Goal: Communication & Community: Answer question/provide support

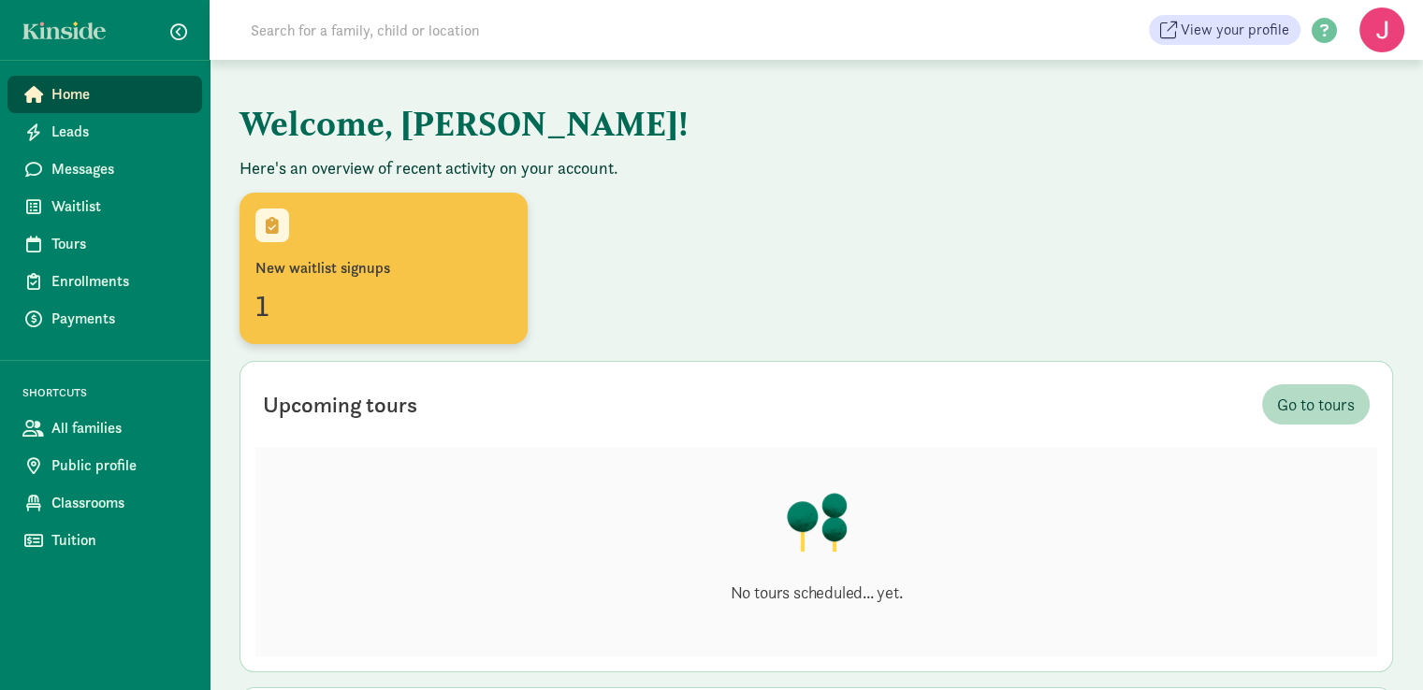
click at [350, 278] on div "New waitlist signups" at bounding box center [383, 268] width 256 height 22
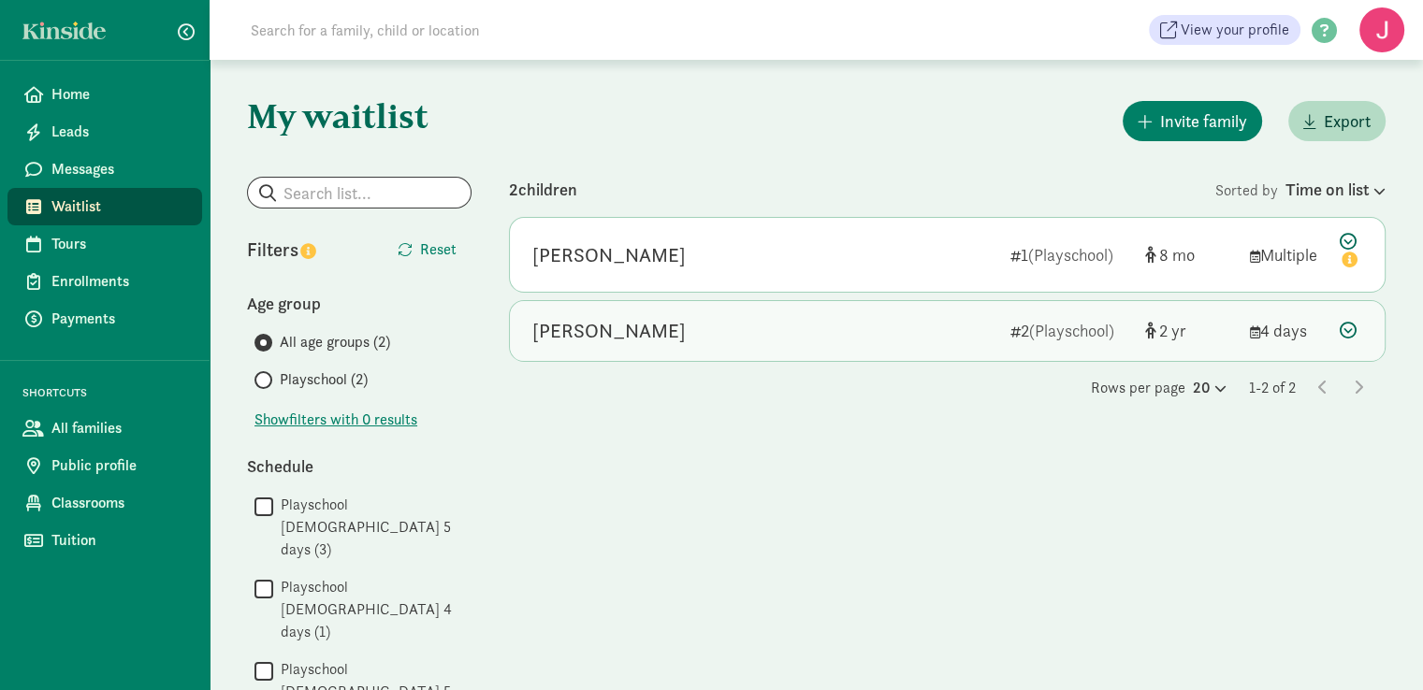
click at [756, 326] on div "Zariya Stover" at bounding box center [763, 331] width 463 height 30
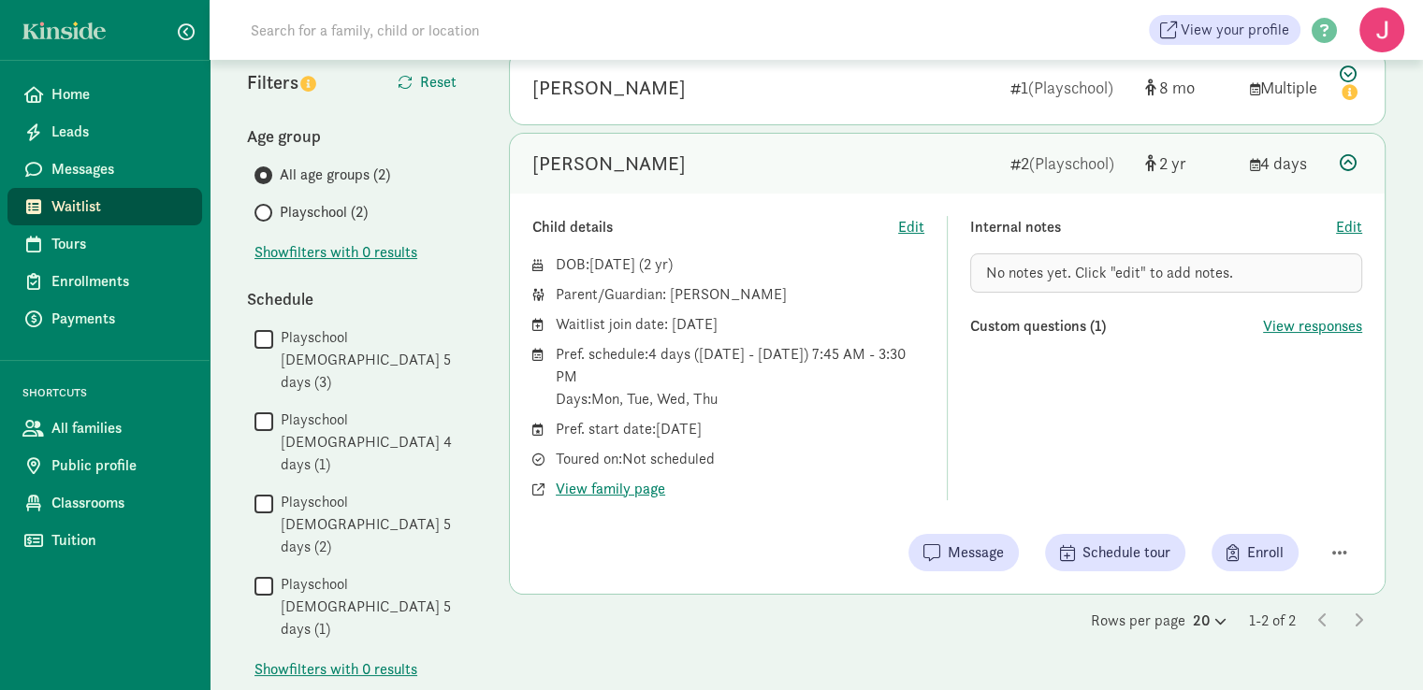
scroll to position [168, 0]
click at [1286, 329] on span "View responses" at bounding box center [1312, 325] width 99 height 22
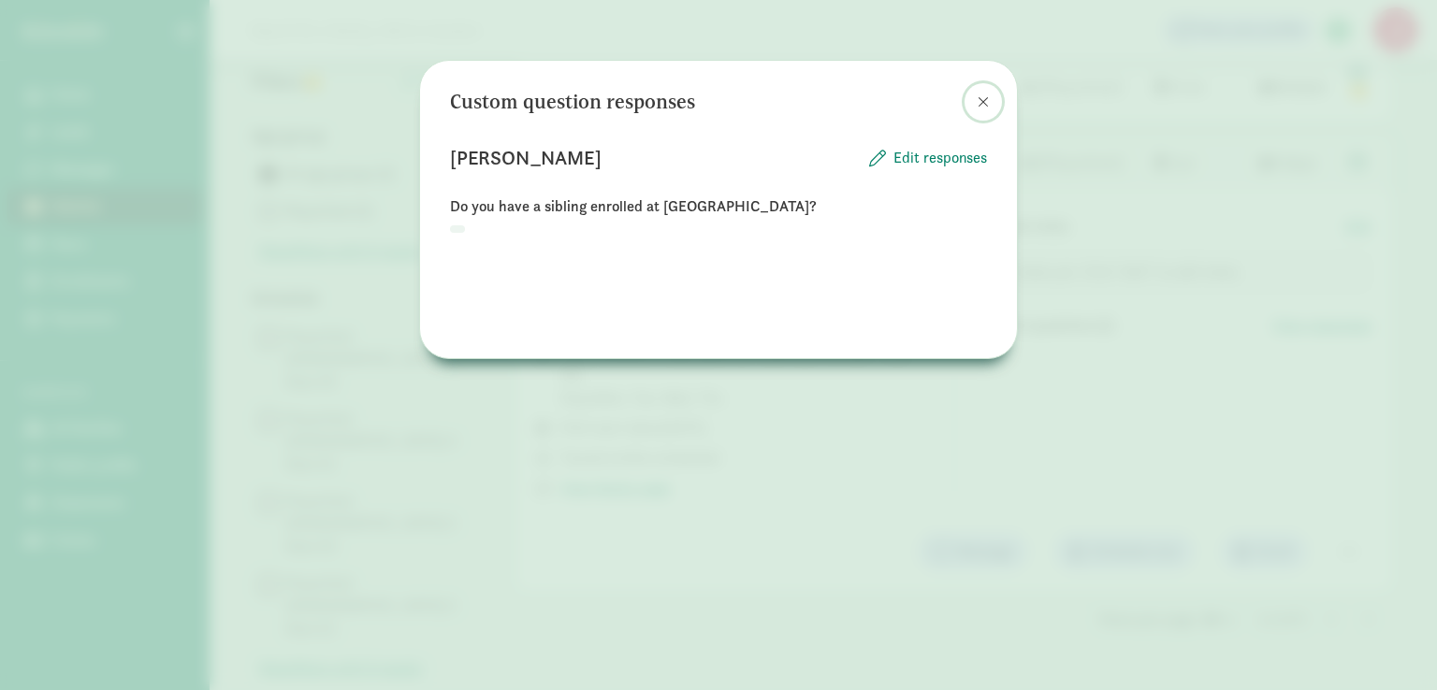
click at [984, 102] on span at bounding box center [983, 101] width 11 height 15
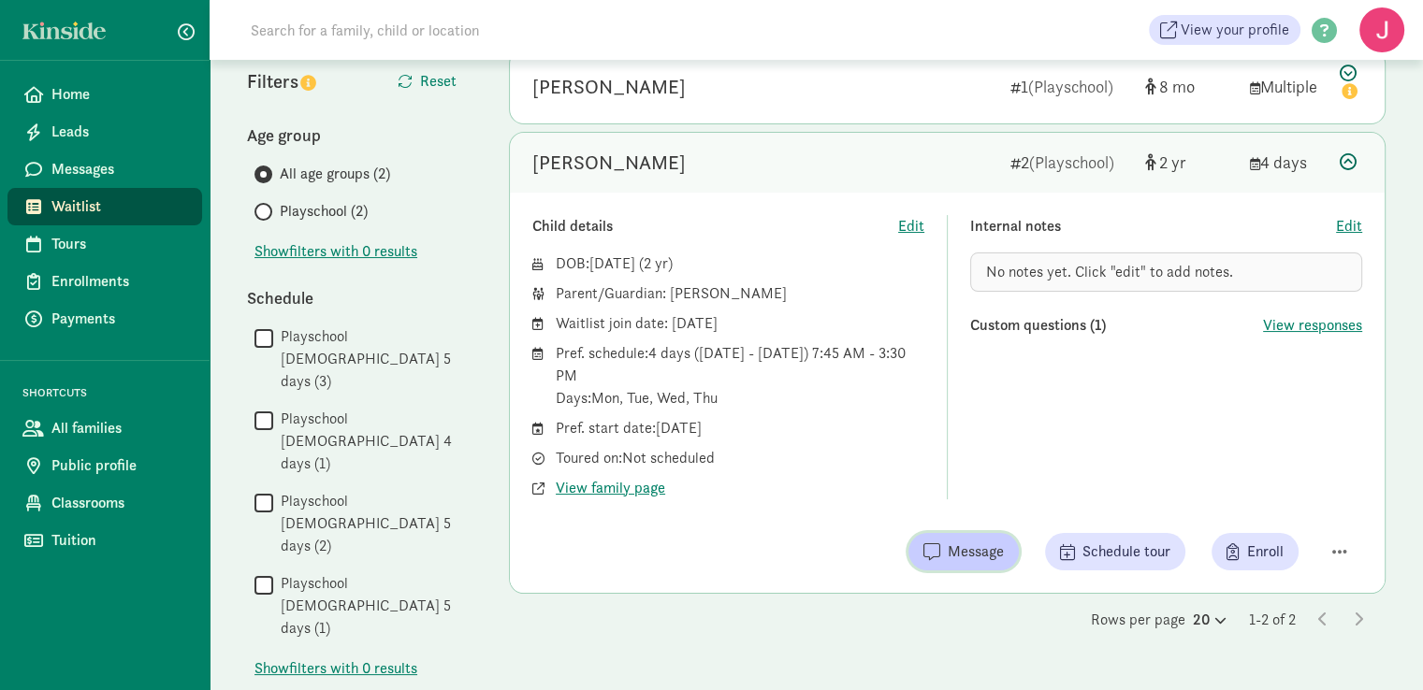
click at [977, 555] on span "Message" at bounding box center [976, 552] width 56 height 22
click at [648, 484] on span "View family page" at bounding box center [610, 488] width 109 height 22
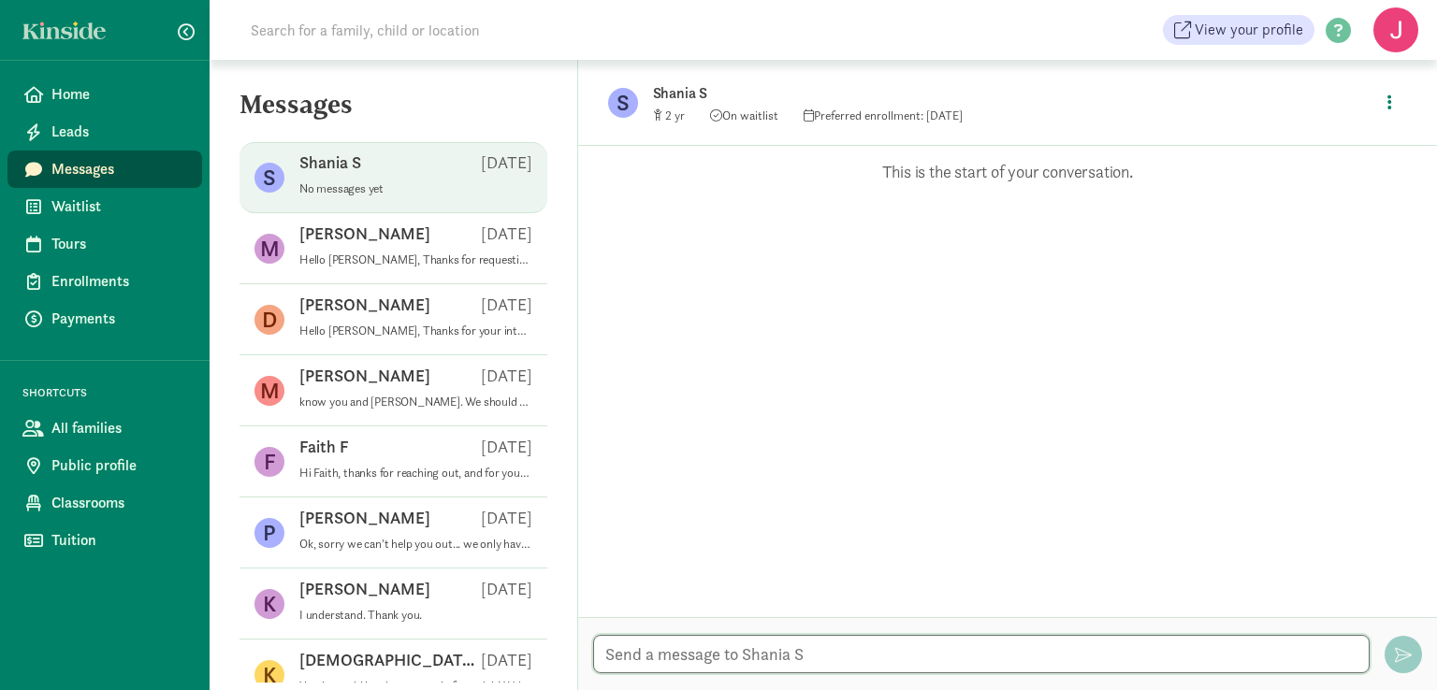
click at [735, 655] on textarea at bounding box center [981, 654] width 776 height 38
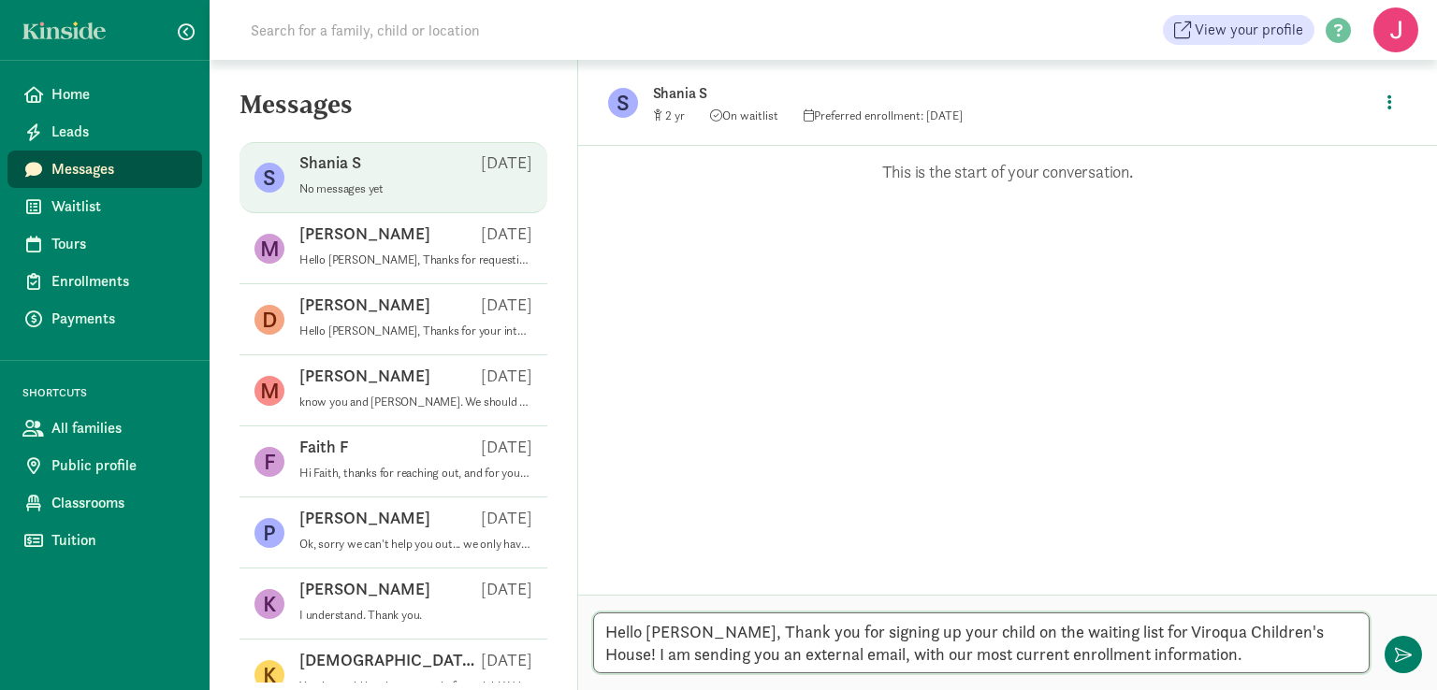
click at [813, 658] on textarea "Hello Shania, Thank you for signing up your child on the waiting list for Viroq…" at bounding box center [981, 643] width 776 height 61
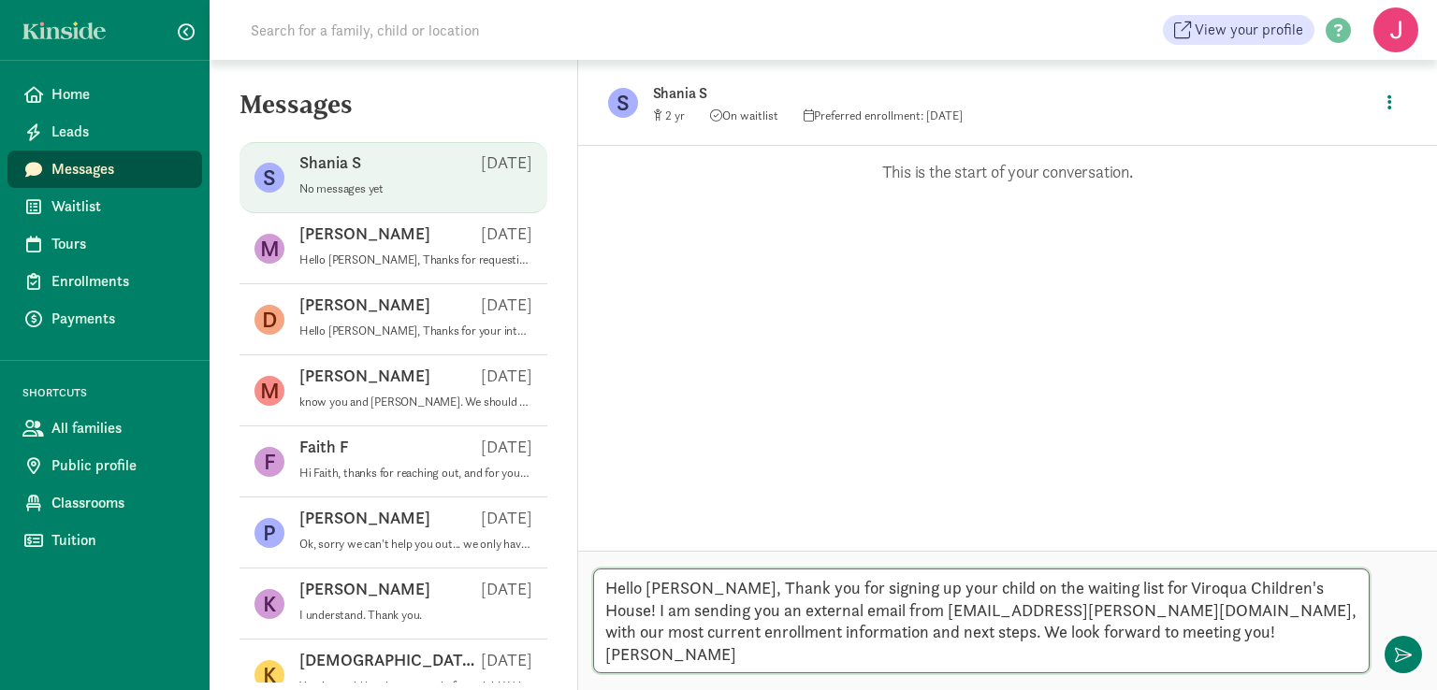
type textarea "Hello [PERSON_NAME], Thank you for signing up your child on the waiting list fo…"
click at [877, 388] on div "Opps, something went wrong :( Retry This is the start of your conversation." at bounding box center [1007, 348] width 859 height 405
click at [804, 429] on div "Opps, something went wrong :( Retry This is the start of your conversation." at bounding box center [1007, 348] width 859 height 405
click at [812, 635] on textarea "Hello [PERSON_NAME], Thank you for signing up your child on the waiting list fo…" at bounding box center [981, 621] width 776 height 105
click at [1283, 653] on textarea "Hello [PERSON_NAME], Thank you for signing up your child on the waiting list fo…" at bounding box center [981, 621] width 776 height 105
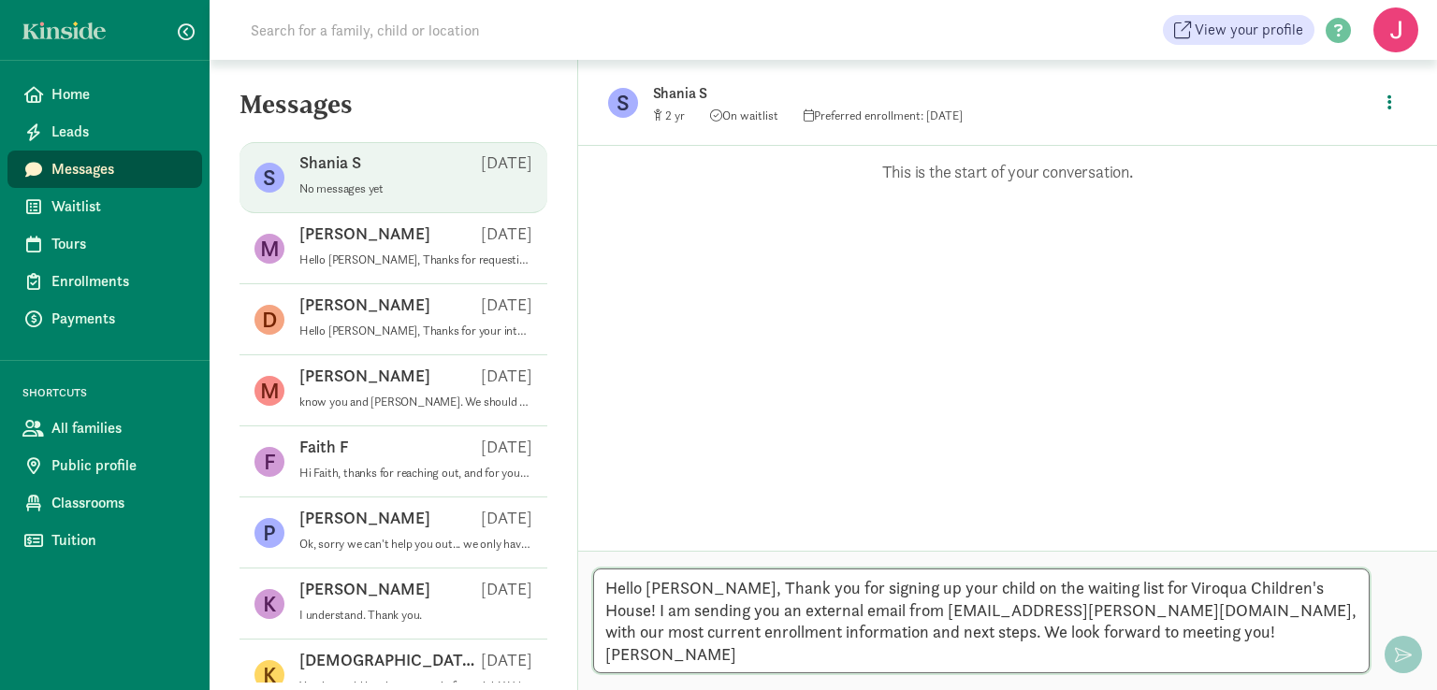
click at [1283, 653] on textarea "Hello [PERSON_NAME], Thank you for signing up your child on the waiting list fo…" at bounding box center [981, 621] width 776 height 105
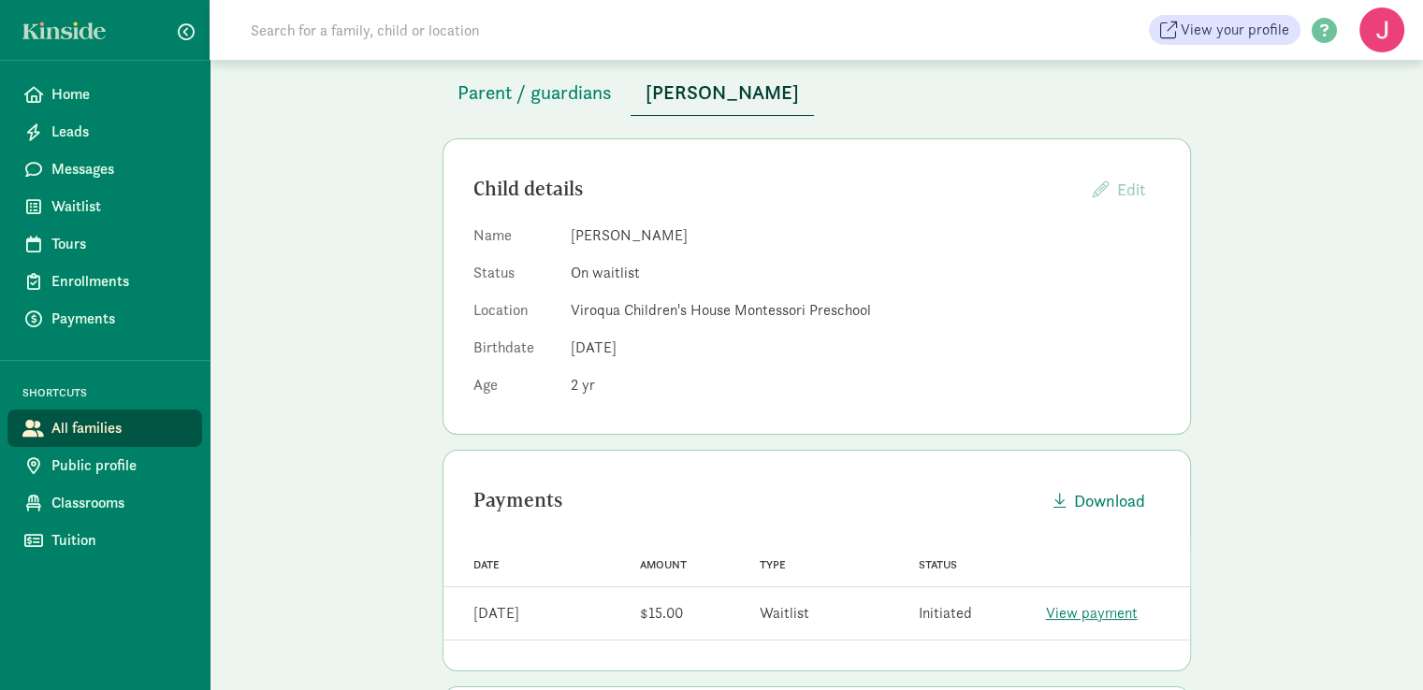
scroll to position [71, 0]
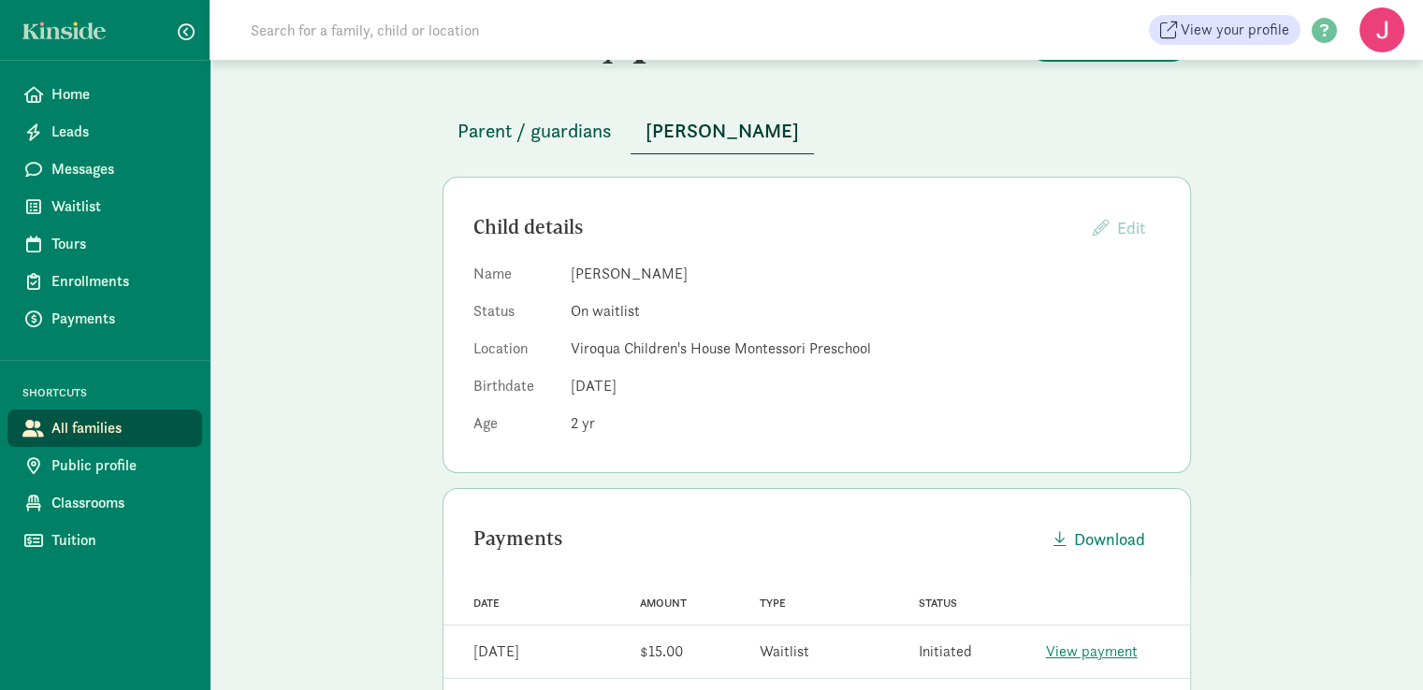
click at [503, 131] on span "Parent / guardians" at bounding box center [534, 131] width 154 height 30
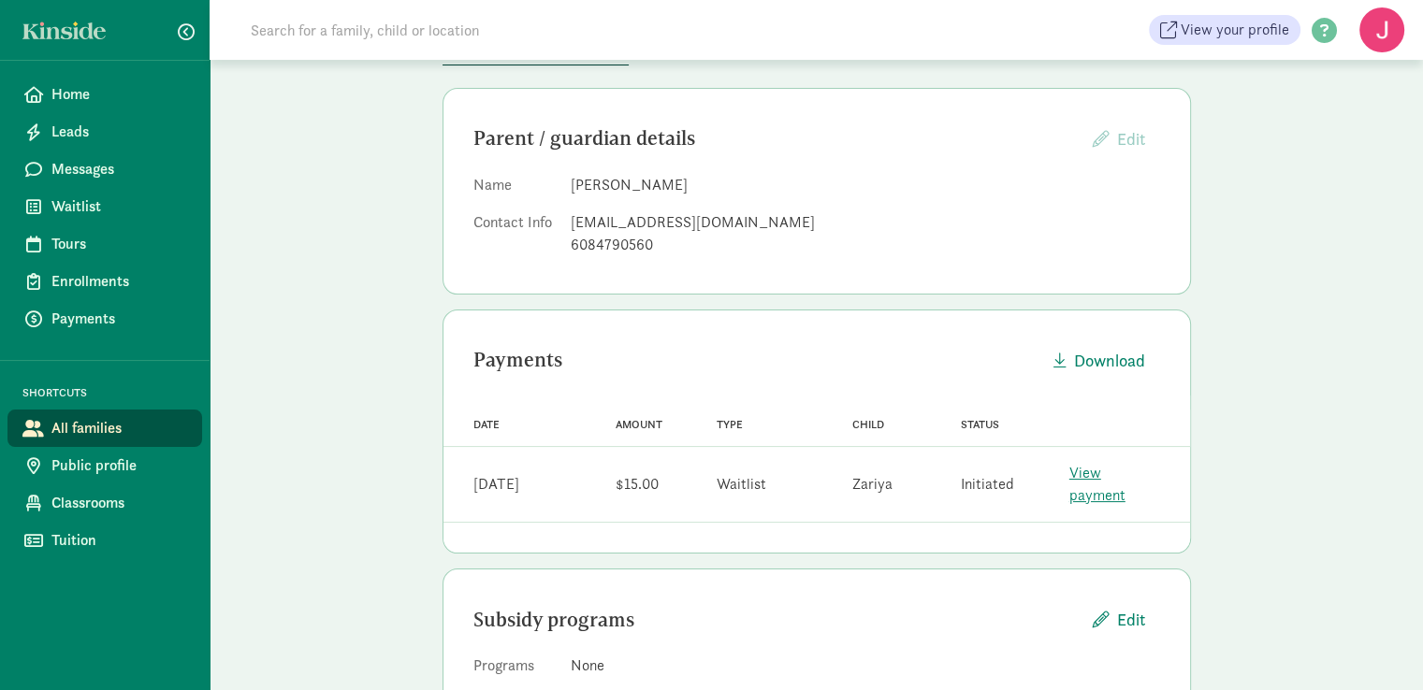
scroll to position [198, 0]
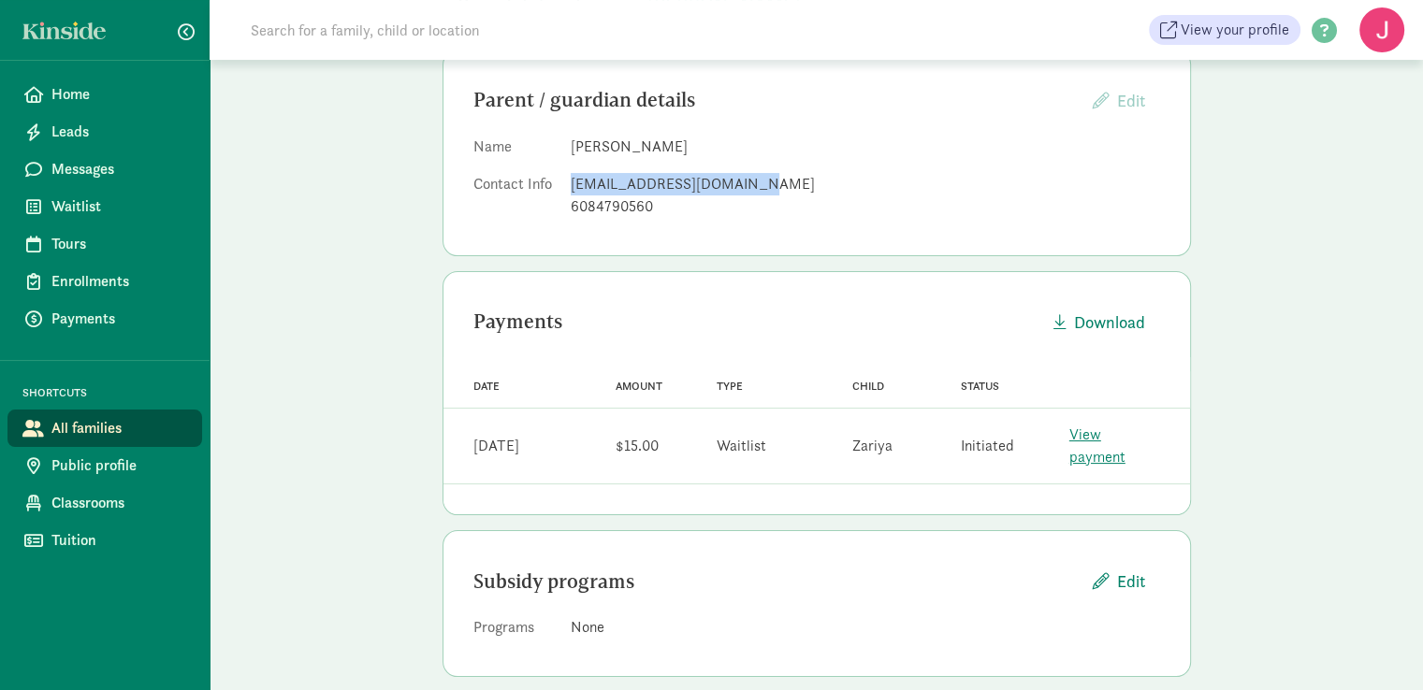
drag, startPoint x: 747, startPoint y: 181, endPoint x: 573, endPoint y: 183, distance: 174.0
click at [571, 182] on div "shaniastover11@gmail.com" at bounding box center [865, 184] width 589 height 22
copy div "shaniastover11@gmail.com"
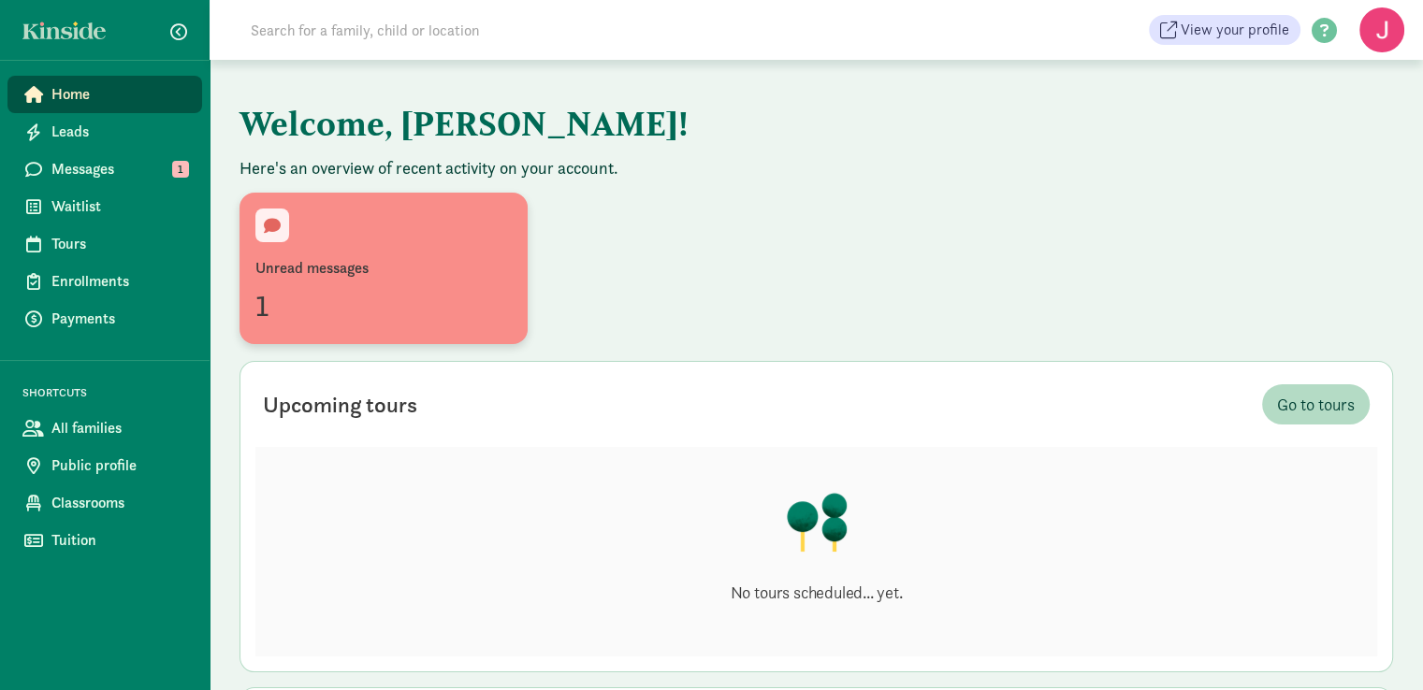
click at [315, 290] on div "1" at bounding box center [383, 305] width 256 height 45
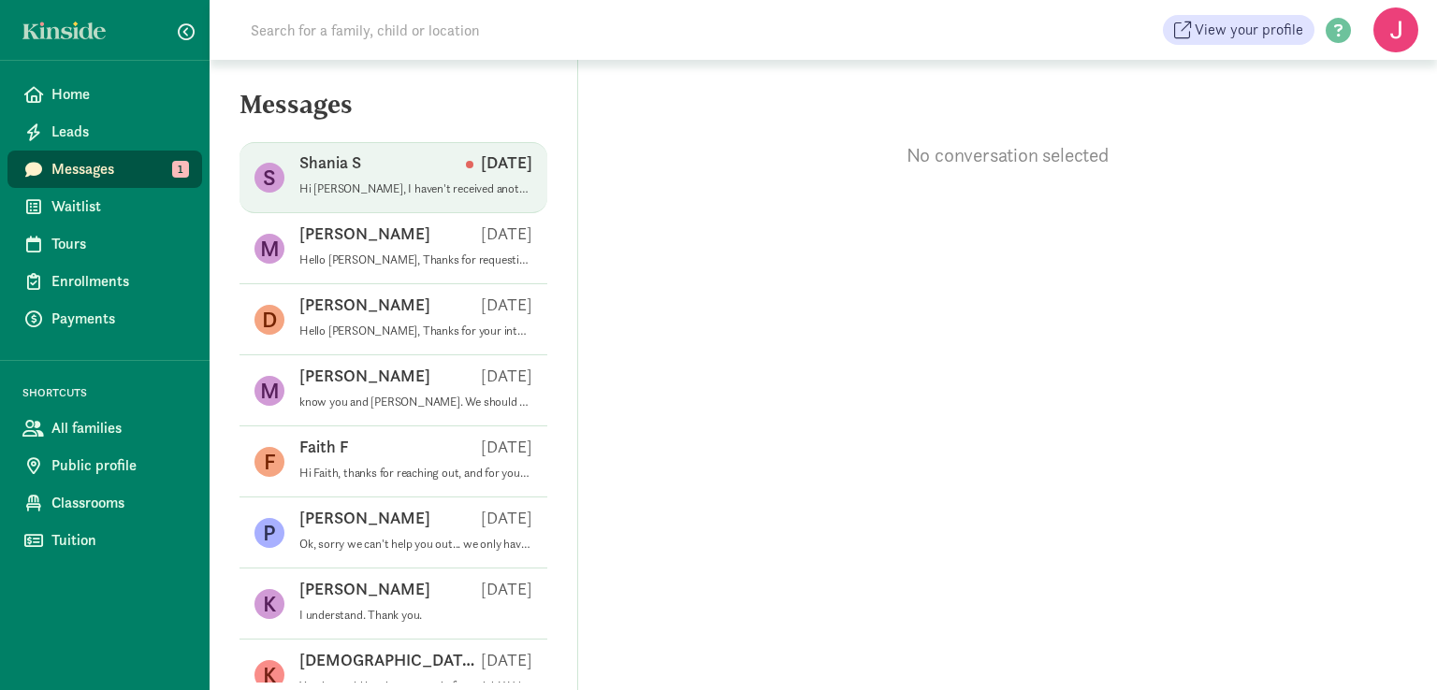
click at [392, 167] on div "Shania S [DATE]" at bounding box center [415, 167] width 233 height 30
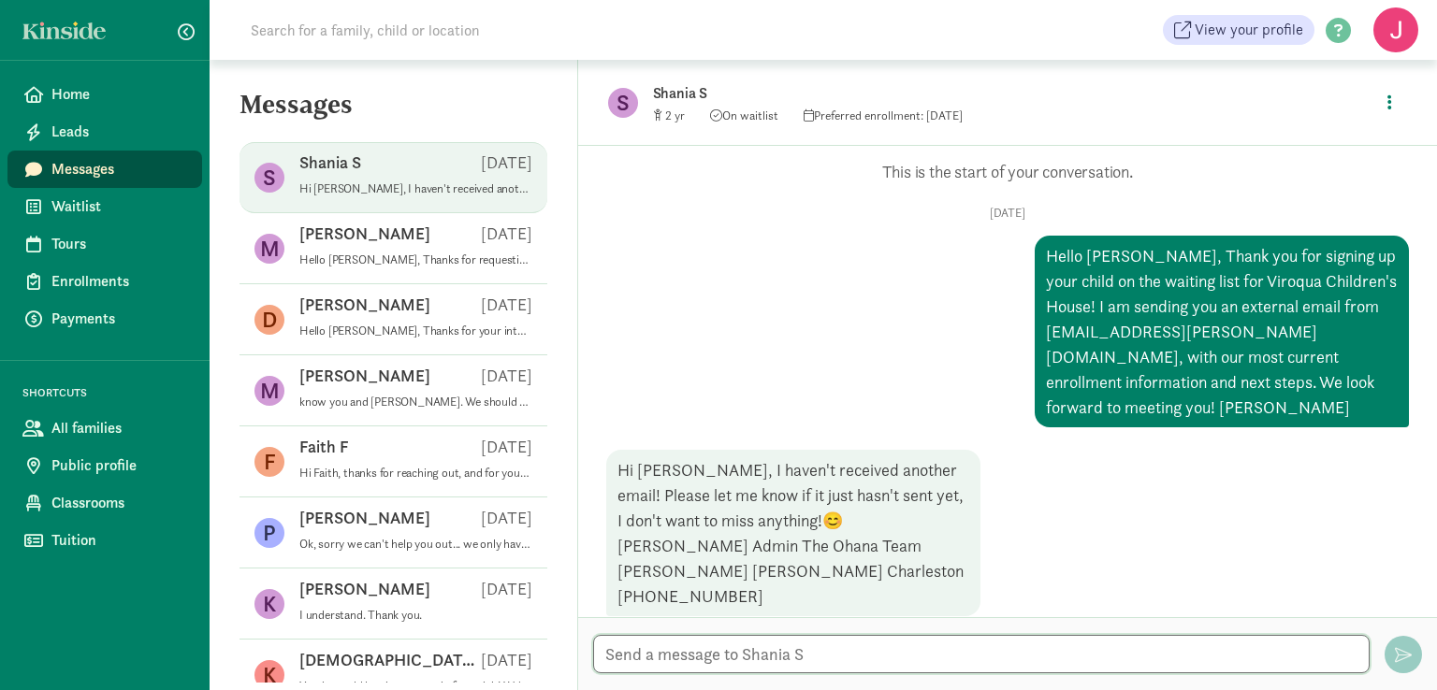
click at [718, 659] on textarea at bounding box center [981, 654] width 776 height 38
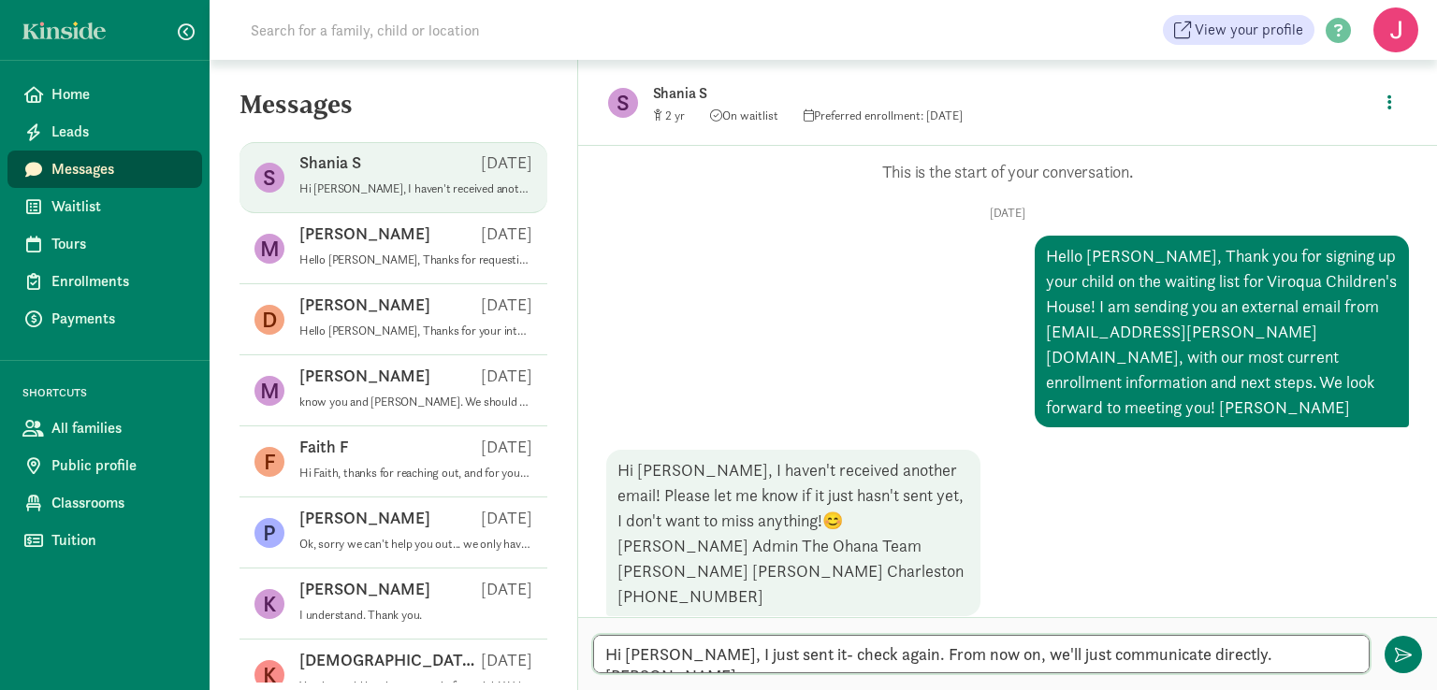
type textarea "Hi [PERSON_NAME], I just sent it- check again. From now on, we'll just communic…"
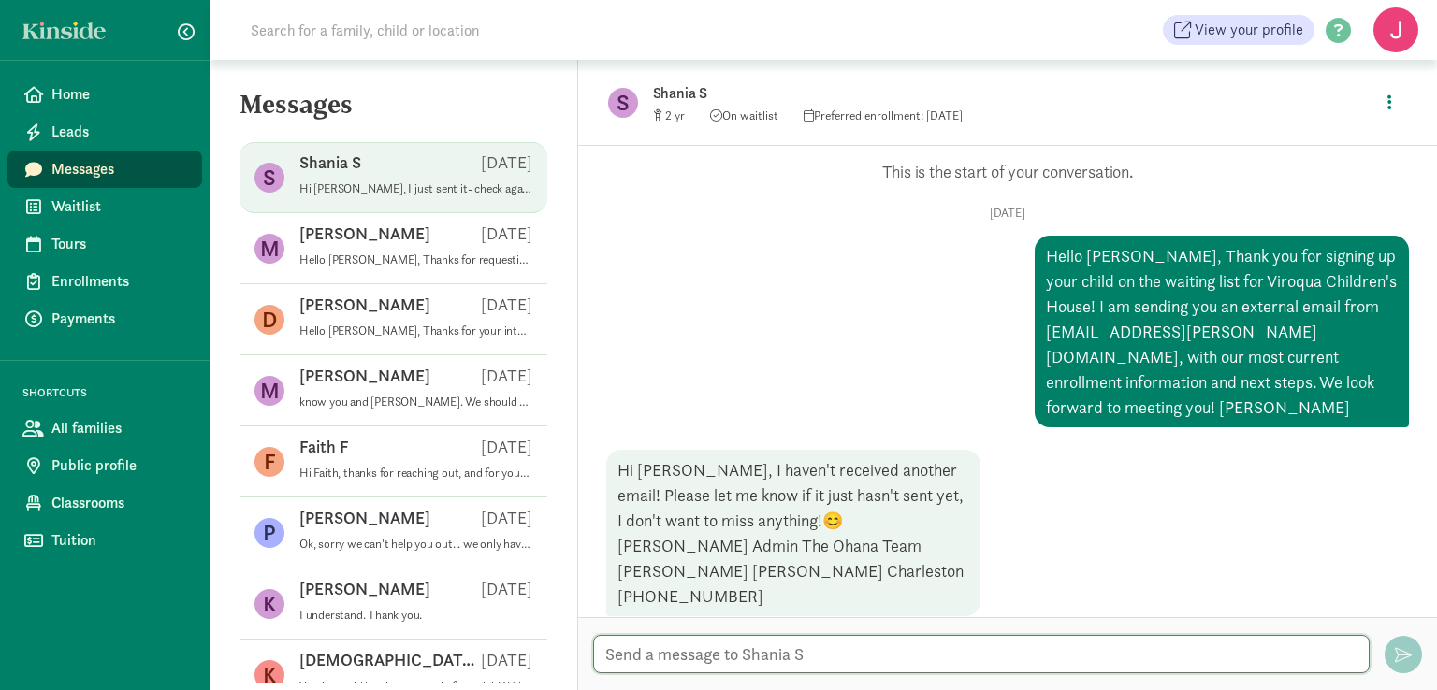
scroll to position [84, 0]
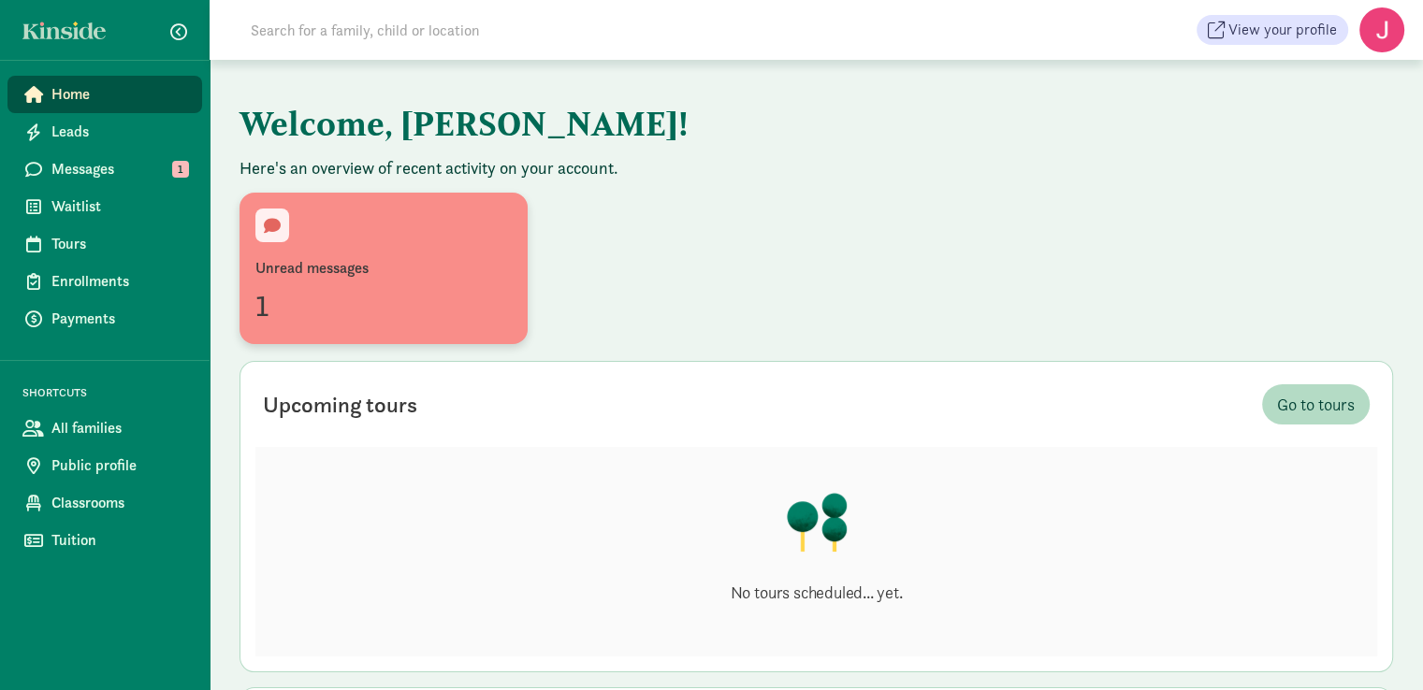
click at [427, 278] on div "Unread messages" at bounding box center [383, 268] width 256 height 22
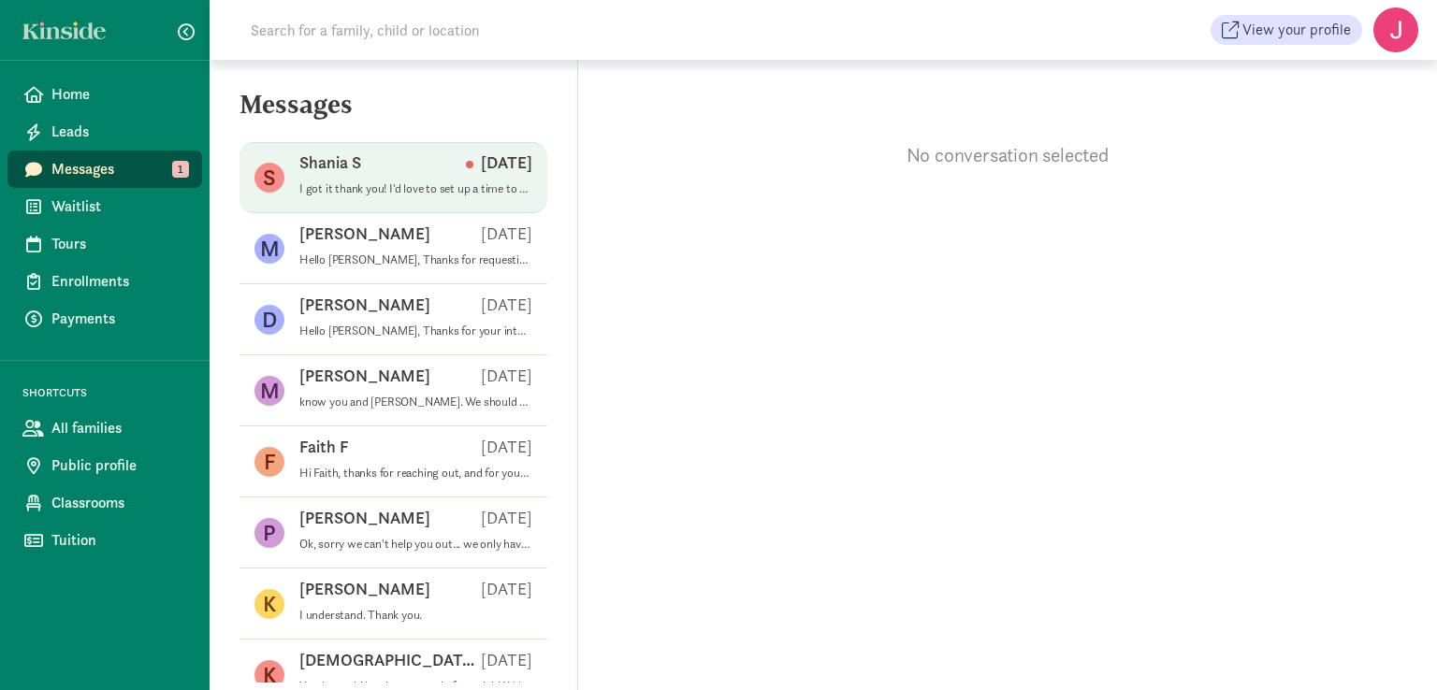
click at [401, 188] on p "I got it thank you! I'd love to set up a time to visit. I have pretty open avai…" at bounding box center [415, 188] width 233 height 15
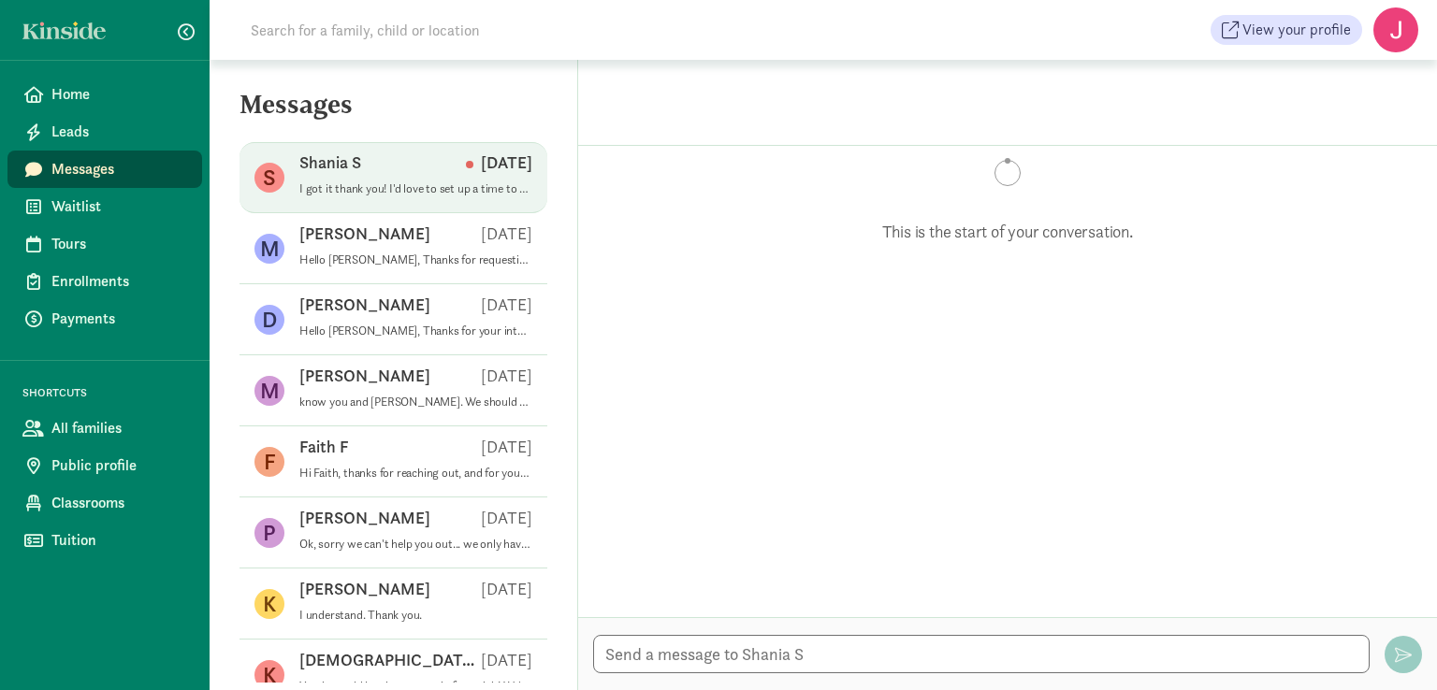
scroll to position [247, 0]
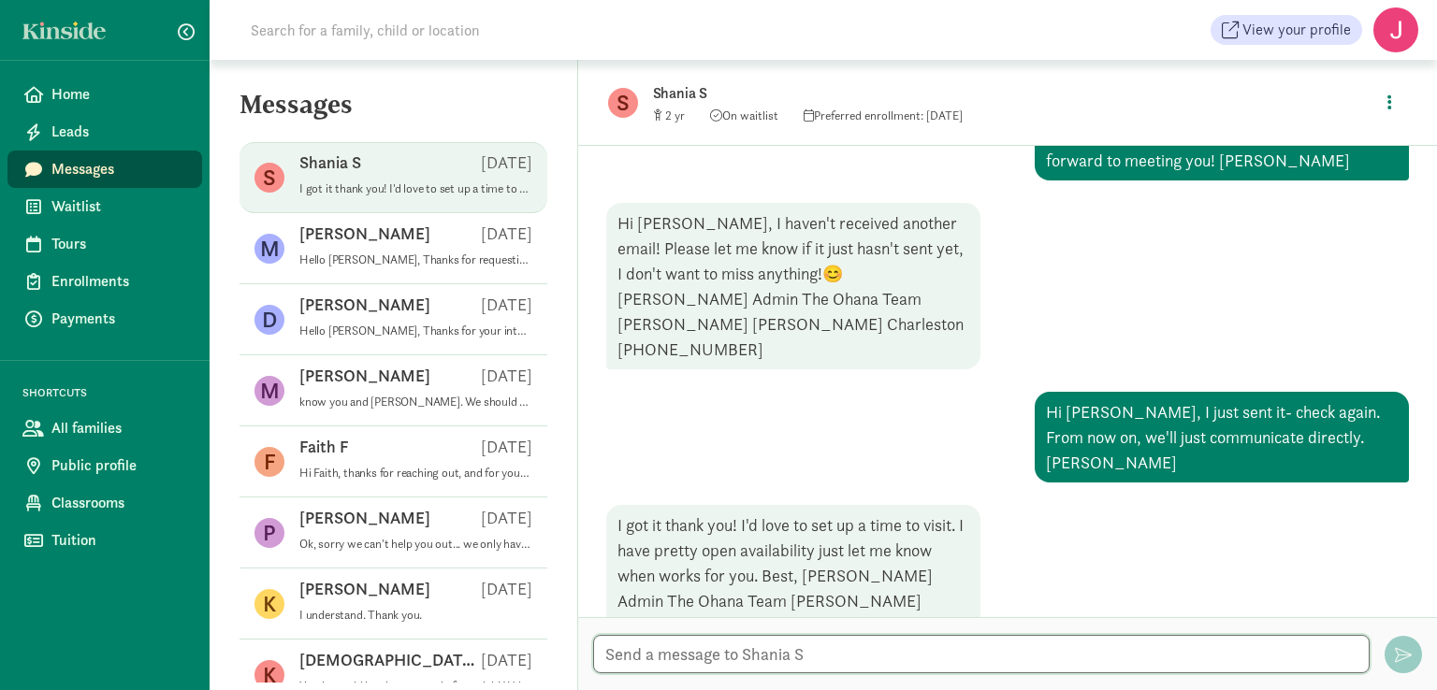
click at [842, 657] on textarea at bounding box center [981, 654] width 776 height 38
